Goal: Task Accomplishment & Management: Use online tool/utility

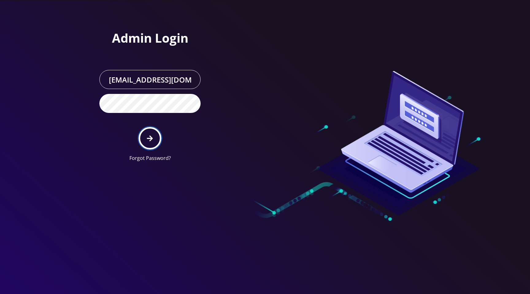
click at [155, 140] on button "submit" at bounding box center [150, 138] width 22 height 22
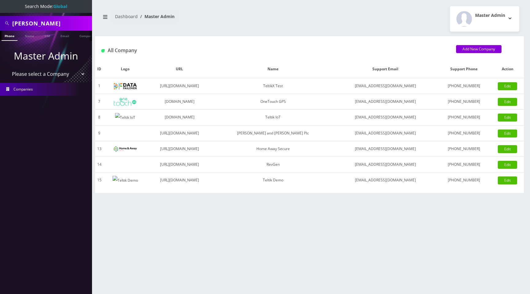
click at [35, 75] on select "Please select a Company TeltikX Test OneTouch GPS Teltik IoT Hale and Serrano P…" at bounding box center [46, 74] width 78 height 12
select select "1"
click at [7, 68] on select "Please select a Company TeltikX Test OneTouch GPS Teltik IoT Hale and Serrano P…" at bounding box center [46, 74] width 78 height 12
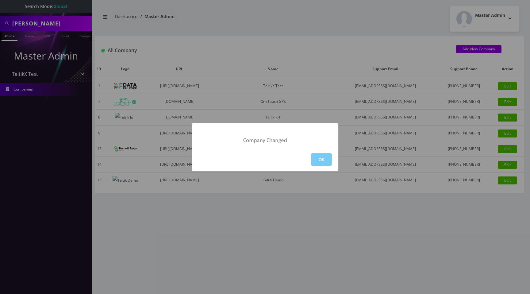
click at [324, 161] on button "OK" at bounding box center [321, 159] width 21 height 13
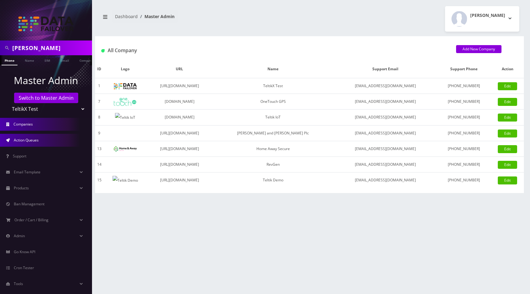
click at [39, 137] on link "Action Queues" at bounding box center [46, 140] width 92 height 13
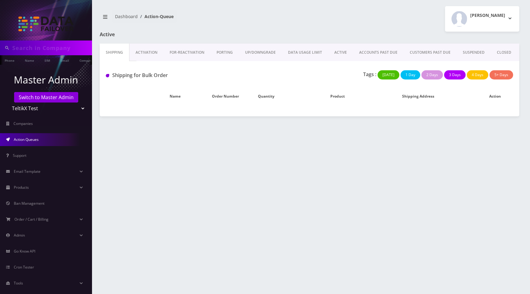
type input "[PERSON_NAME]"
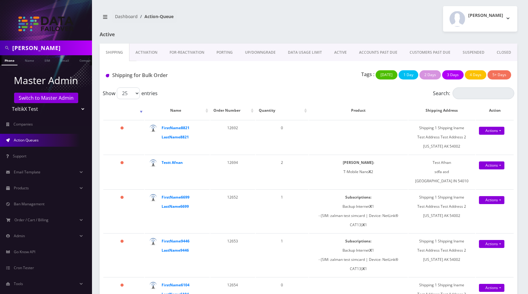
click at [261, 51] on link "UP/DOWNGRADE" at bounding box center [260, 53] width 43 height 18
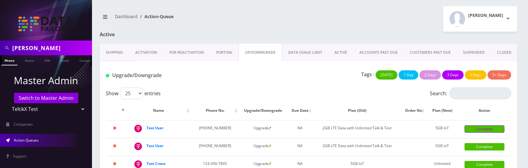
click at [479, 132] on link "Complete" at bounding box center [485, 128] width 40 height 7
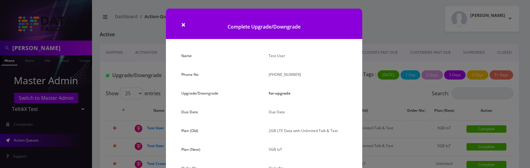
scroll to position [80, 0]
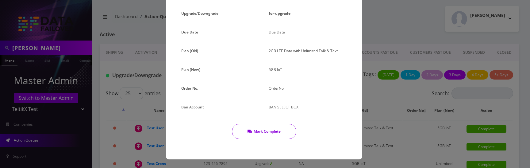
click at [251, 130] on icon "button" at bounding box center [250, 132] width 5 height 4
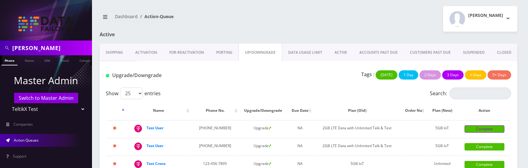
click at [481, 133] on link "Complete" at bounding box center [485, 128] width 40 height 7
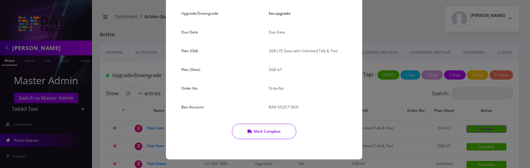
scroll to position [0, 0]
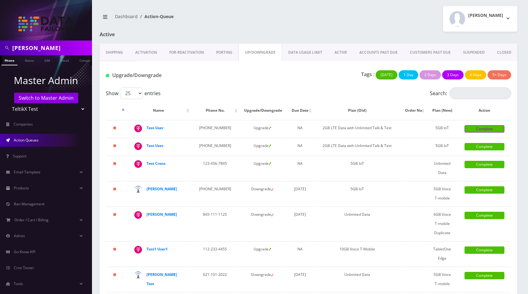
click at [478, 133] on link "Complete" at bounding box center [485, 128] width 40 height 7
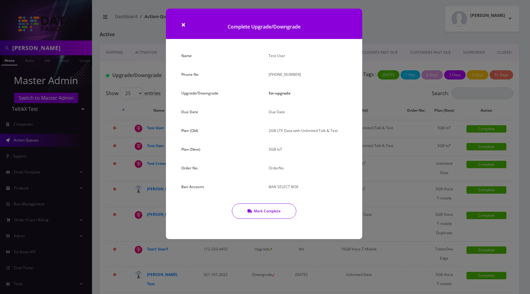
click at [271, 207] on button "Mark Complete" at bounding box center [264, 210] width 64 height 15
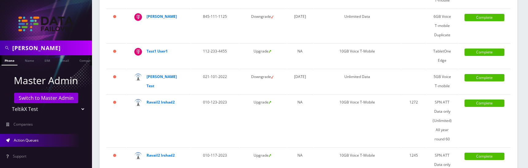
scroll to position [194, 0]
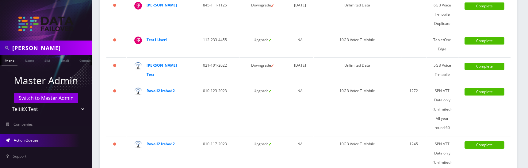
scroll to position [211, 0]
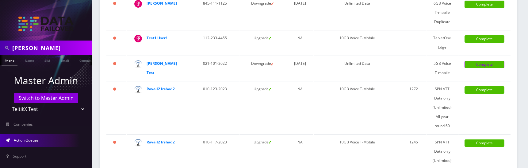
click at [479, 68] on link "Complete" at bounding box center [485, 64] width 40 height 7
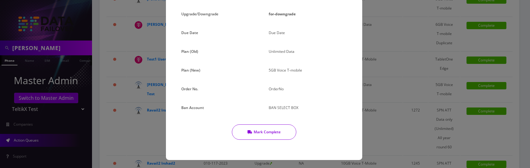
scroll to position [80, 0]
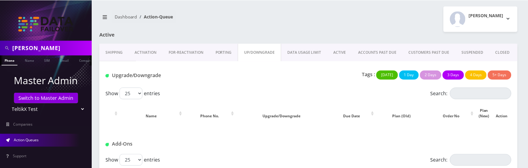
scroll to position [23, 0]
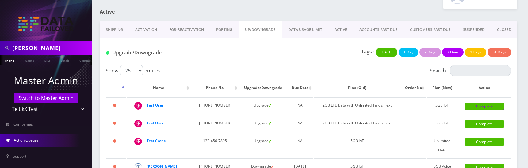
click at [491, 110] on link "Complete" at bounding box center [485, 105] width 40 height 7
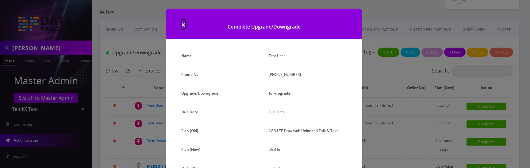
click at [184, 25] on span "×" at bounding box center [183, 24] width 4 height 10
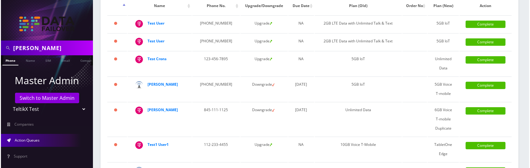
scroll to position [104, 0]
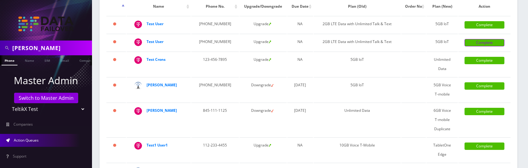
click at [480, 46] on link "Complete" at bounding box center [485, 42] width 40 height 7
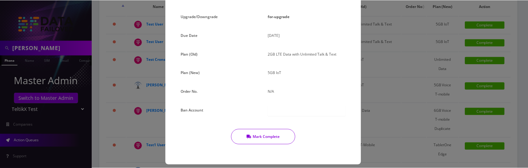
scroll to position [82, 0]
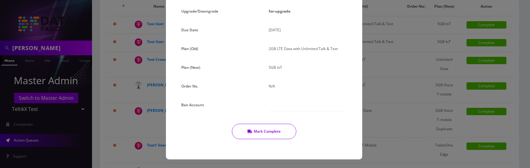
click at [274, 128] on button "Mark Complete" at bounding box center [264, 131] width 64 height 15
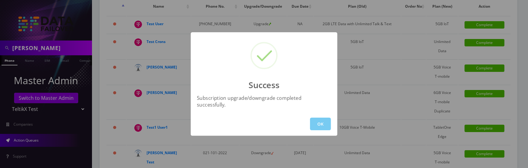
click at [321, 118] on button "OK" at bounding box center [320, 124] width 21 height 13
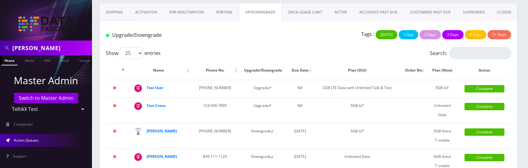
scroll to position [0, 0]
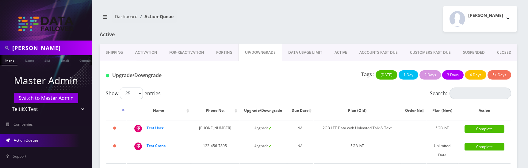
click at [493, 50] on link "CLOSED" at bounding box center [504, 53] width 27 height 18
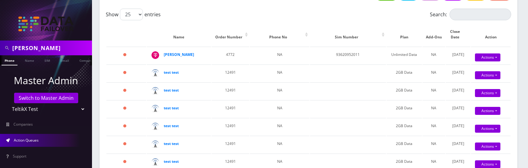
scroll to position [81, 0]
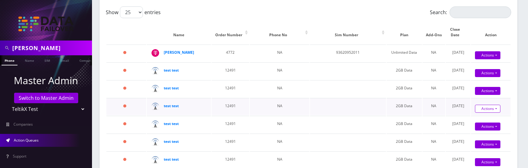
click at [483, 113] on link "Actions" at bounding box center [487, 109] width 25 height 8
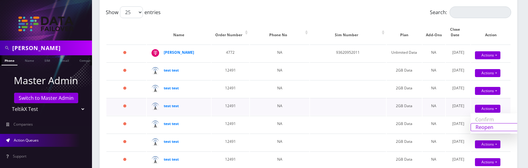
click at [481, 131] on link "Reopen" at bounding box center [495, 127] width 49 height 8
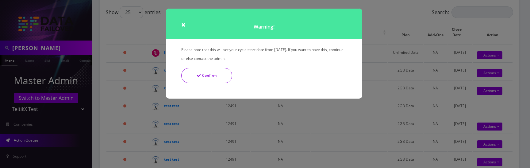
click at [213, 76] on button "Confirm" at bounding box center [206, 75] width 51 height 15
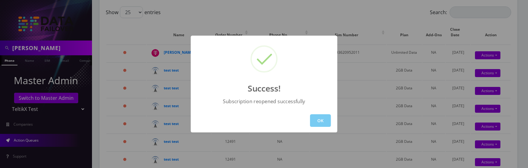
click at [316, 121] on button "OK" at bounding box center [320, 120] width 21 height 13
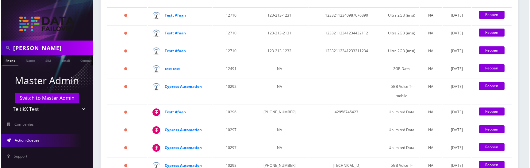
scroll to position [778, 0]
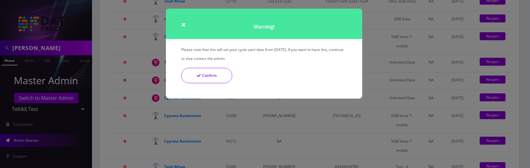
click at [216, 77] on button "Confirm" at bounding box center [206, 75] width 51 height 15
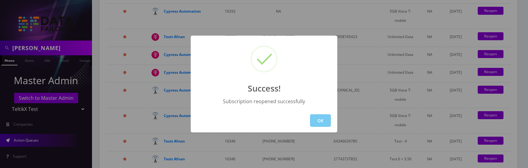
click at [324, 119] on button "OK" at bounding box center [320, 120] width 21 height 13
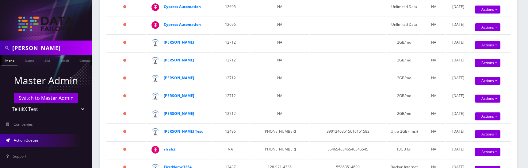
scroll to position [0, 0]
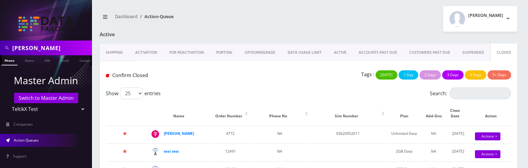
click at [370, 22] on div "[PERSON_NAME] Logout" at bounding box center [416, 18] width 214 height 25
click at [351, 28] on div "[PERSON_NAME] Logout" at bounding box center [416, 18] width 214 height 25
click at [346, 29] on div "[PERSON_NAME] Logout" at bounding box center [416, 18] width 214 height 25
click at [339, 25] on div "[PERSON_NAME] Logout" at bounding box center [416, 18] width 214 height 25
